Goal: Find specific page/section: Find specific page/section

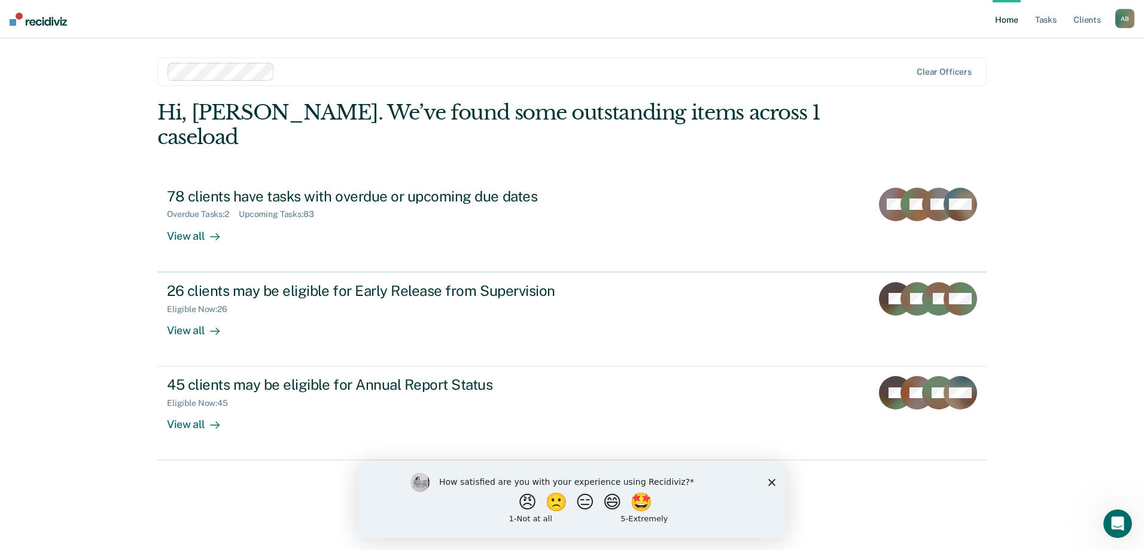
click at [836, 504] on div "Hi, [PERSON_NAME]. We’ve found some outstanding items across 1 caseload 78 clie…" at bounding box center [571, 308] width 829 height 416
click at [772, 482] on polygon "Close survey" at bounding box center [771, 482] width 7 height 7
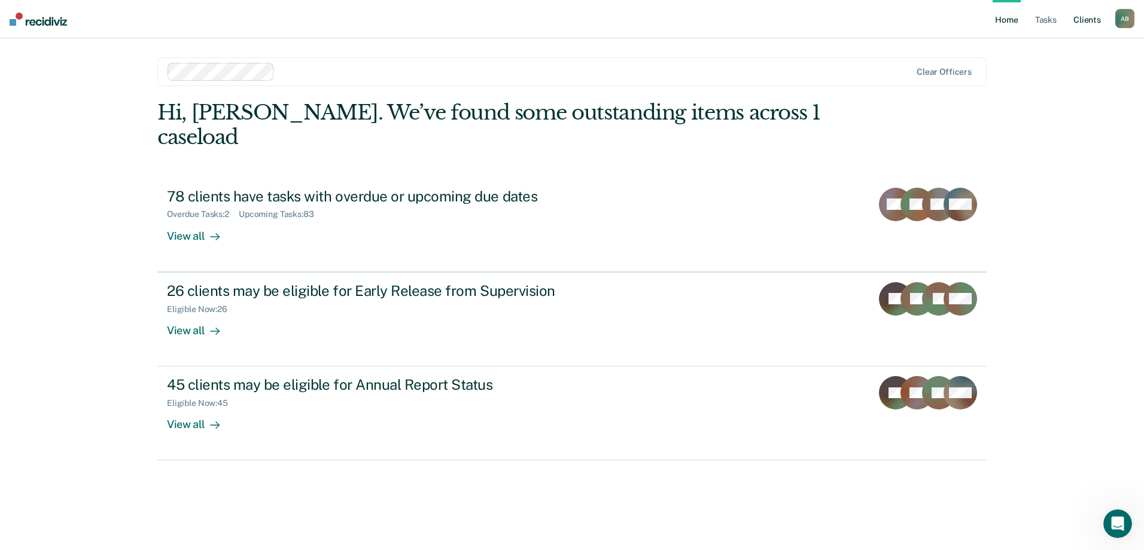
click at [1086, 23] on link "Client s" at bounding box center [1087, 19] width 32 height 38
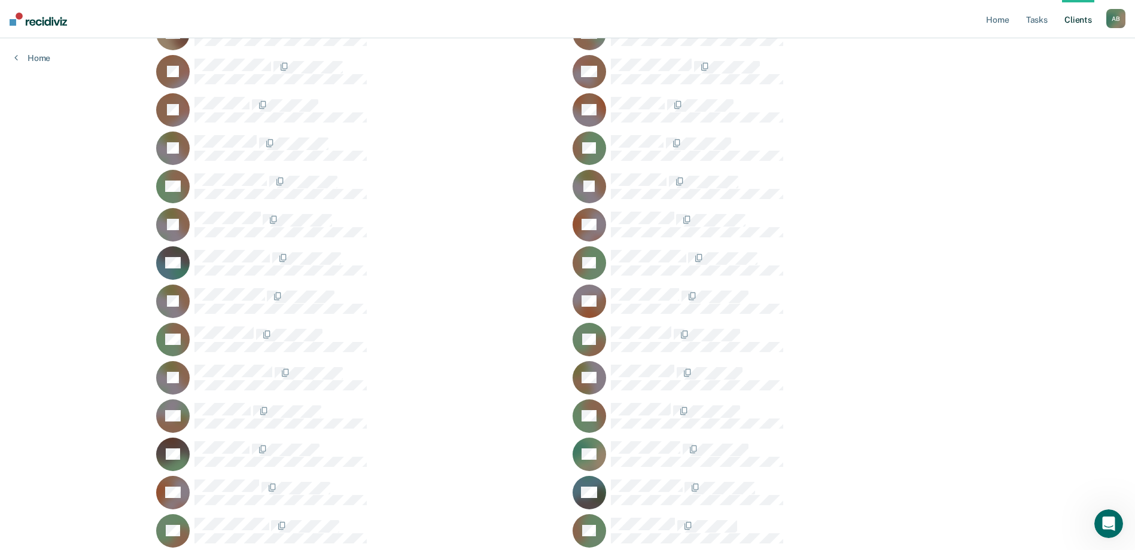
scroll to position [359, 0]
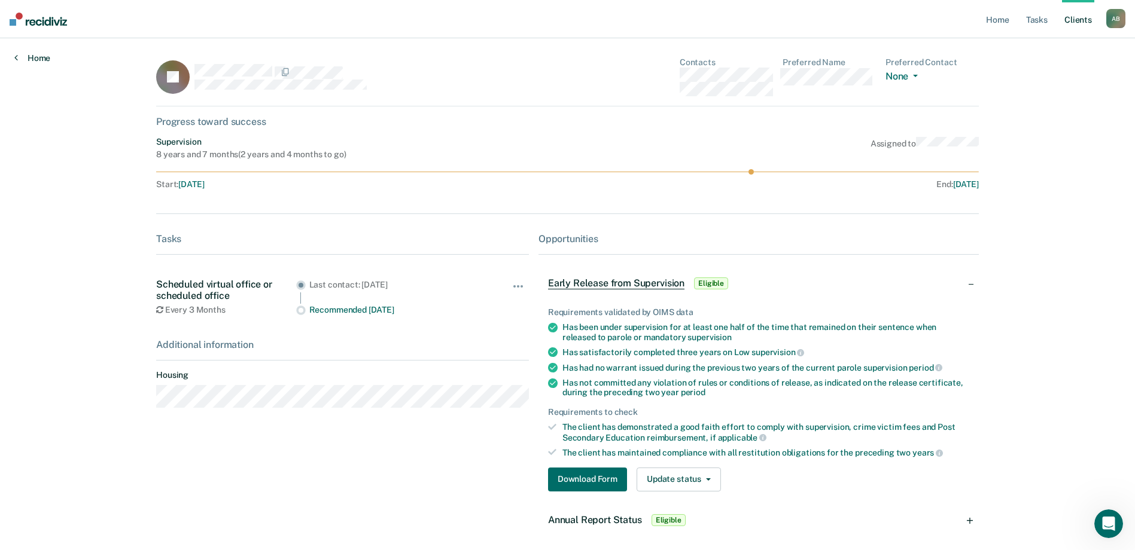
click at [35, 57] on link "Home" at bounding box center [32, 58] width 36 height 11
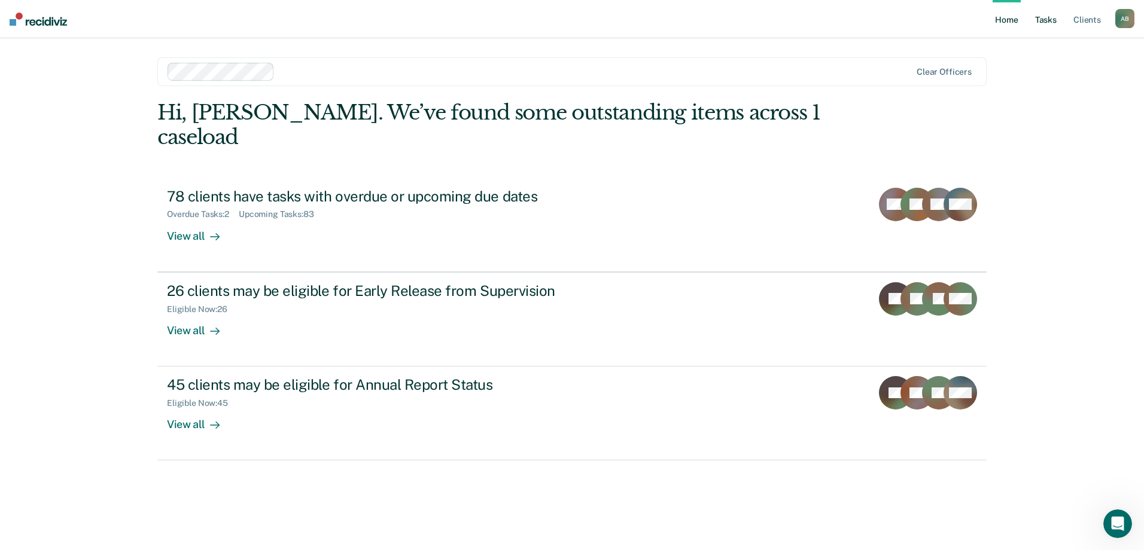
click at [1050, 22] on link "Tasks" at bounding box center [1045, 19] width 26 height 38
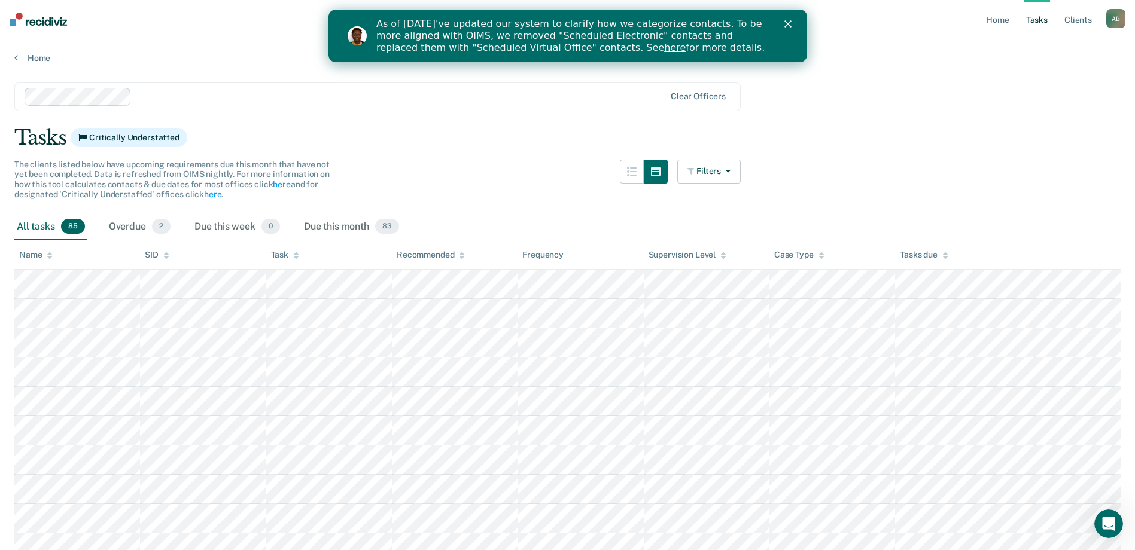
click at [787, 23] on icon "Close" at bounding box center [787, 23] width 7 height 7
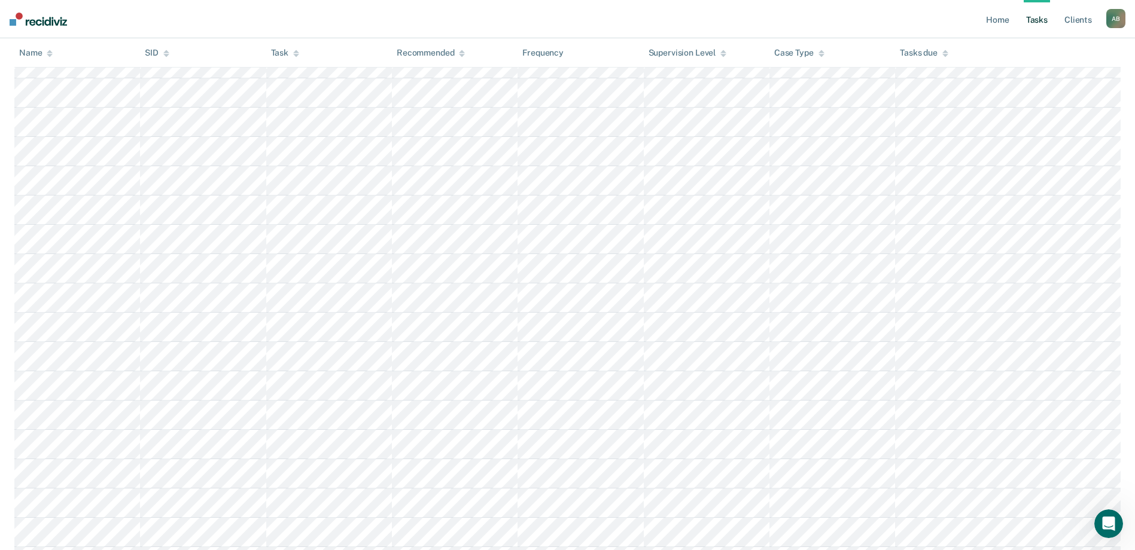
scroll to position [2259, 0]
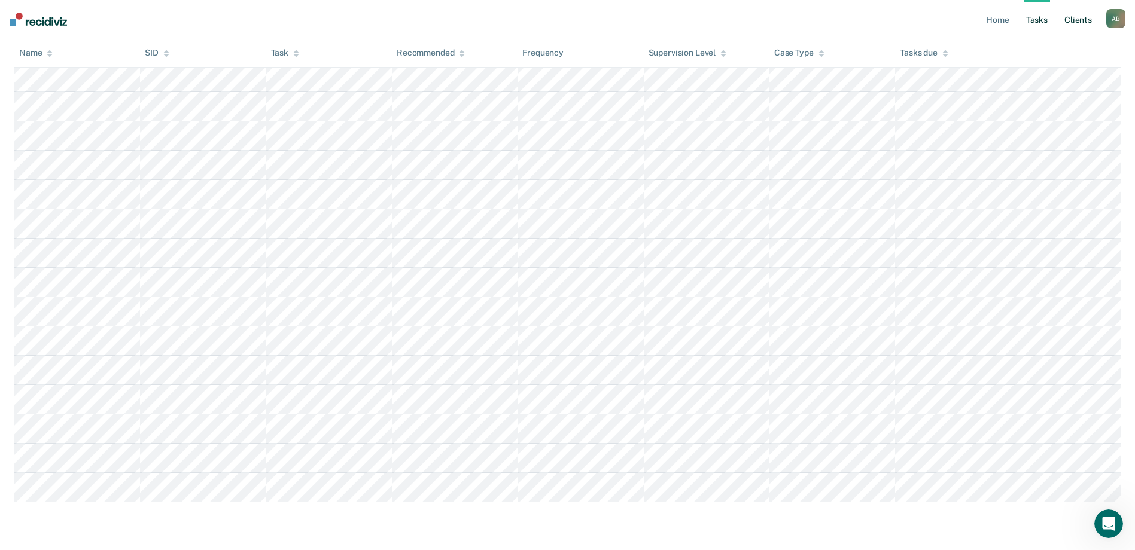
click at [1073, 16] on link "Client s" at bounding box center [1078, 19] width 32 height 38
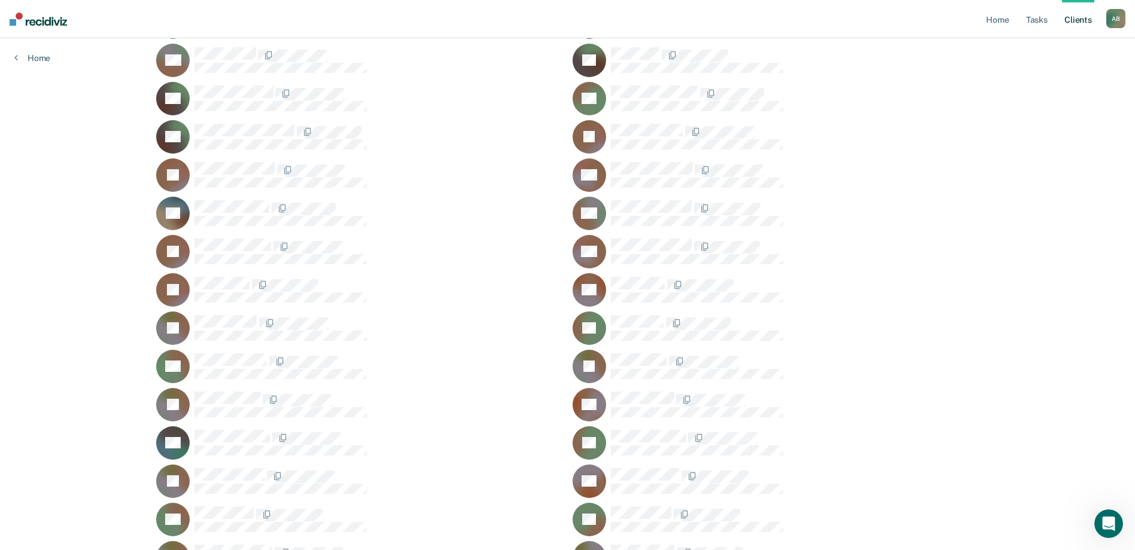
scroll to position [95, 0]
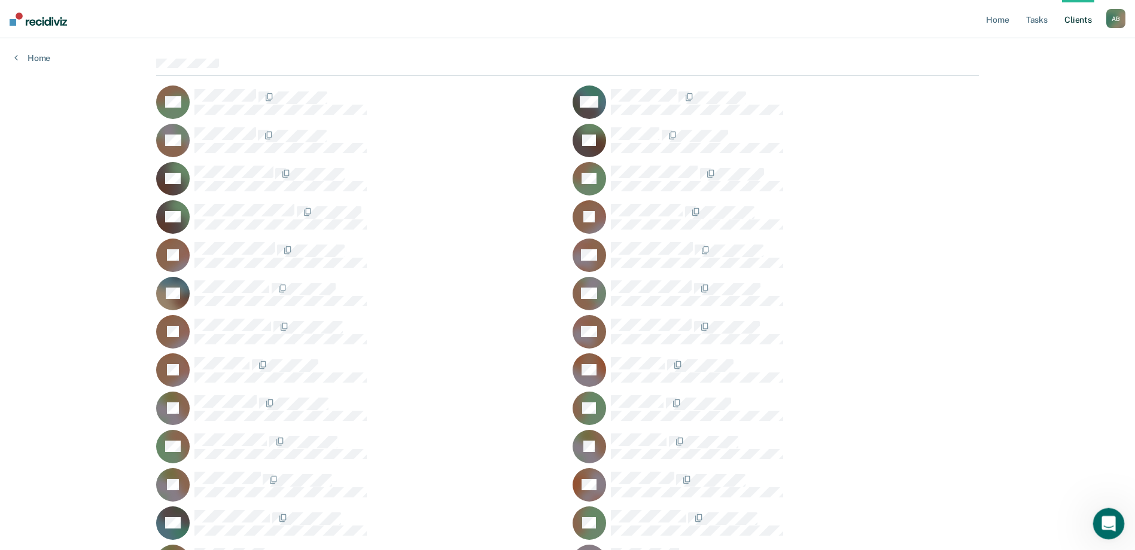
click at [1105, 519] on icon "Open Intercom Messenger" at bounding box center [1107, 523] width 20 height 20
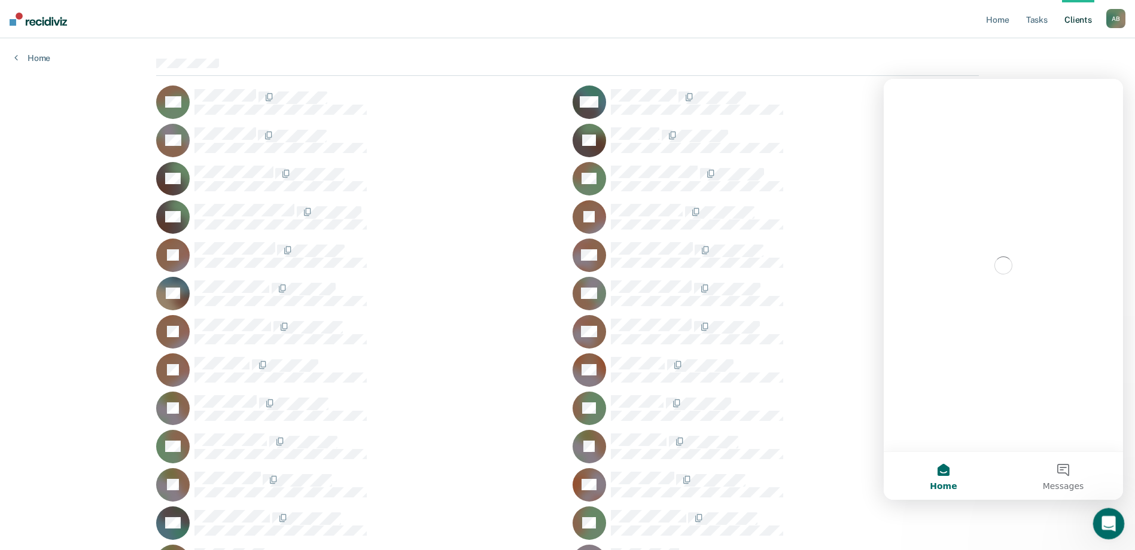
scroll to position [0, 0]
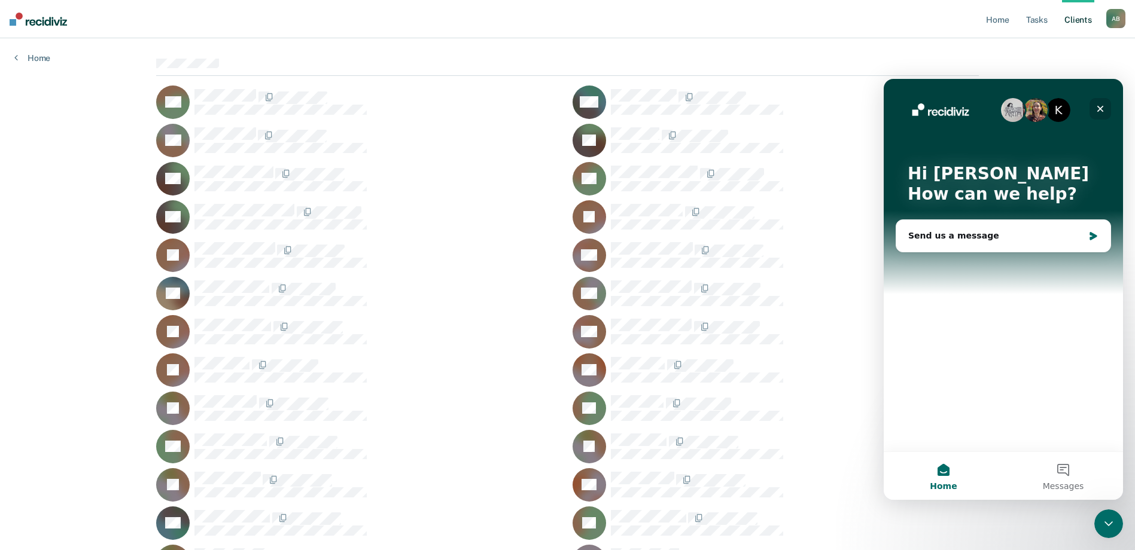
click at [1098, 108] on icon "Close" at bounding box center [1100, 109] width 7 height 7
